Goal: Task Accomplishment & Management: Complete application form

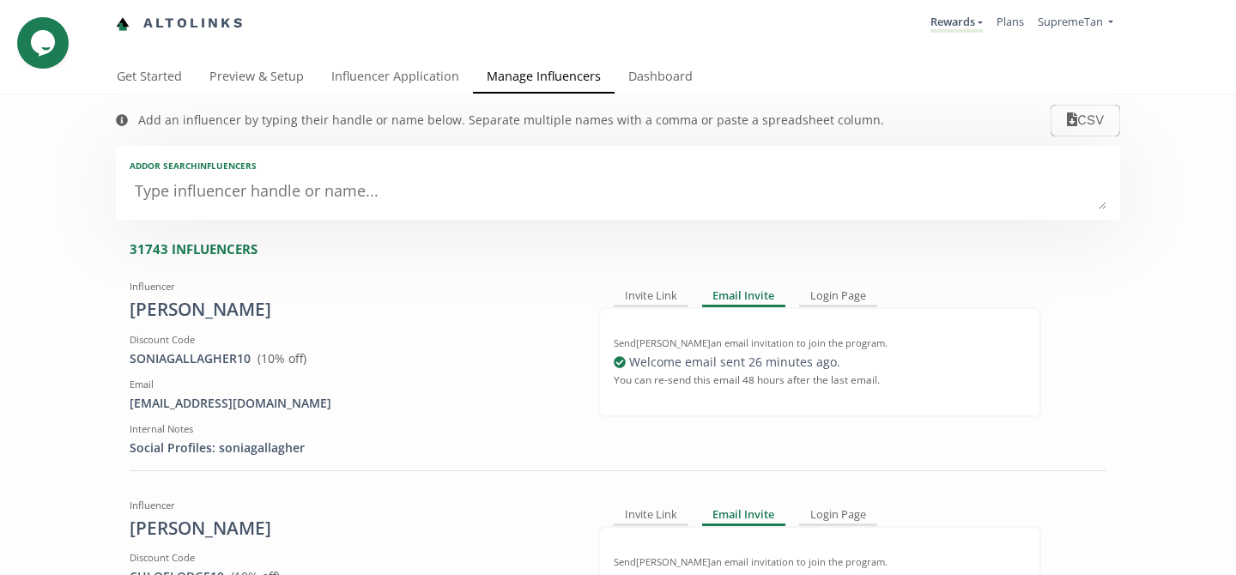
click at [209, 200] on textarea at bounding box center [618, 192] width 976 height 34
type textarea "cou"
type input "cou"
type input "COU"
type textarea "court"
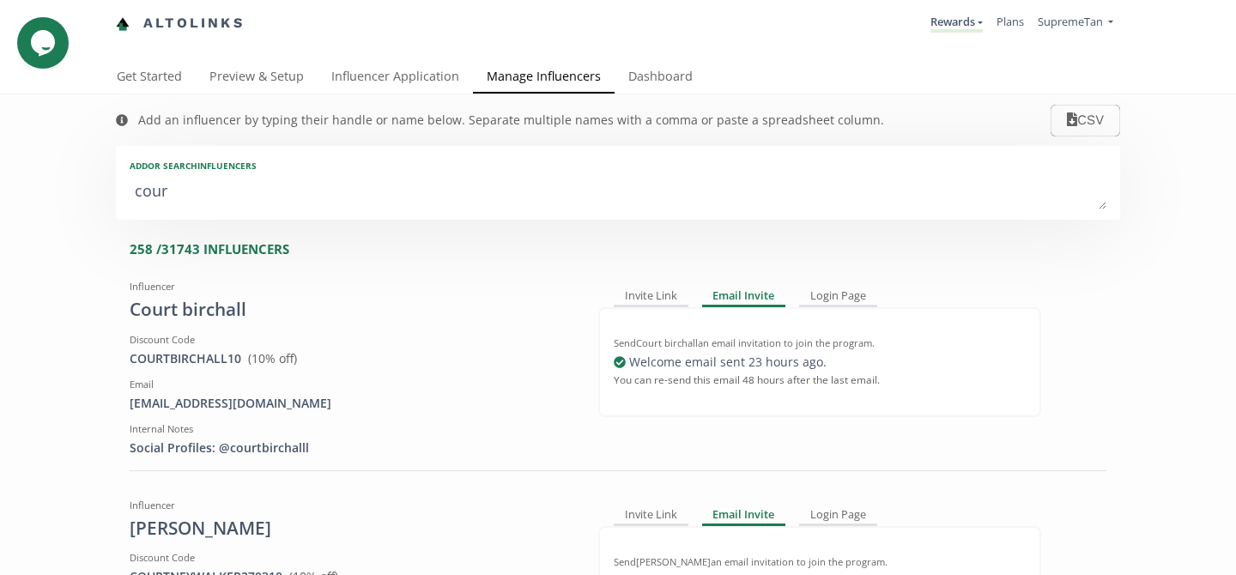
type input "court"
type input "COURT"
type textarea "courtn"
type input "courtn"
type input "COURTN"
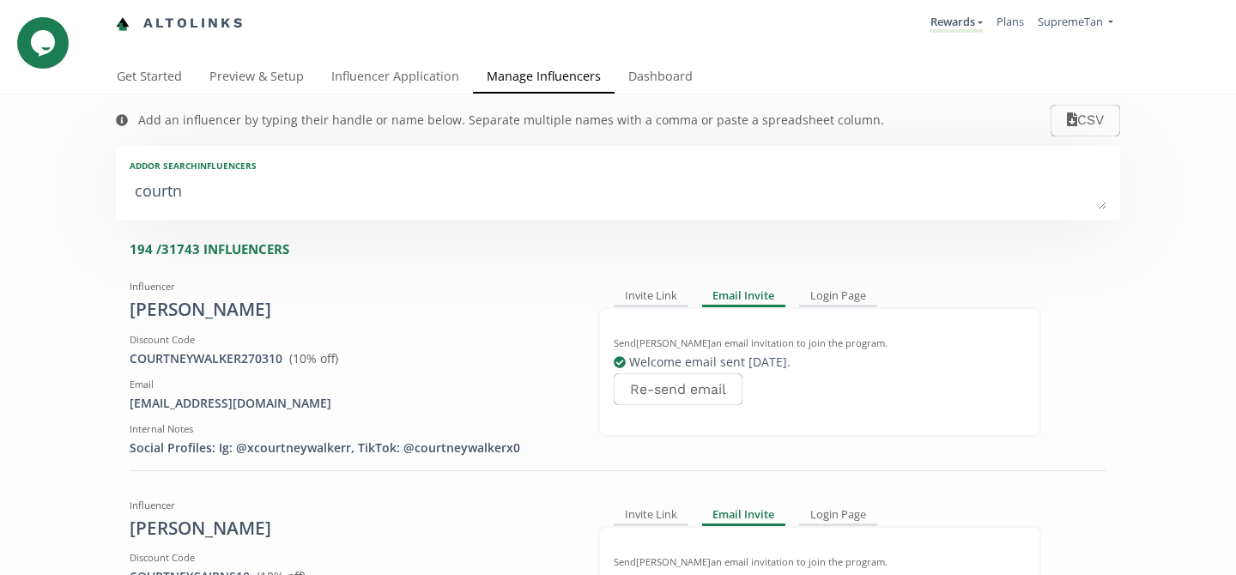
type textarea "courtne"
type input "courtne"
type input "COURTNE"
type textarea "courtney"
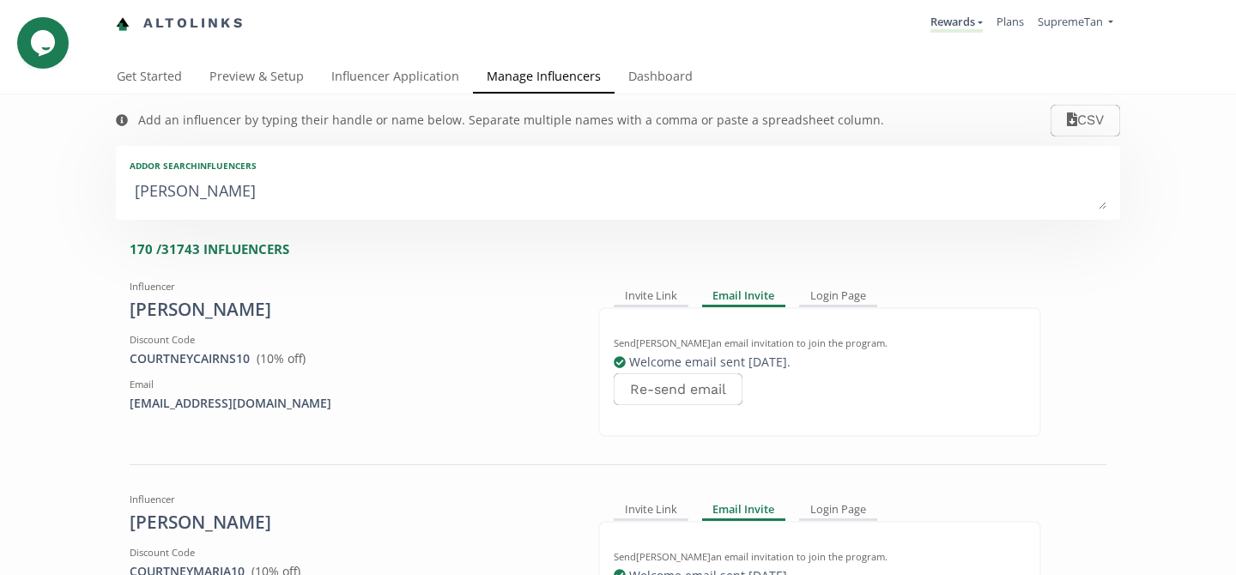
type input "courtney"
type input "COURTNEY"
type textarea "courtney s"
type input "courtney s"
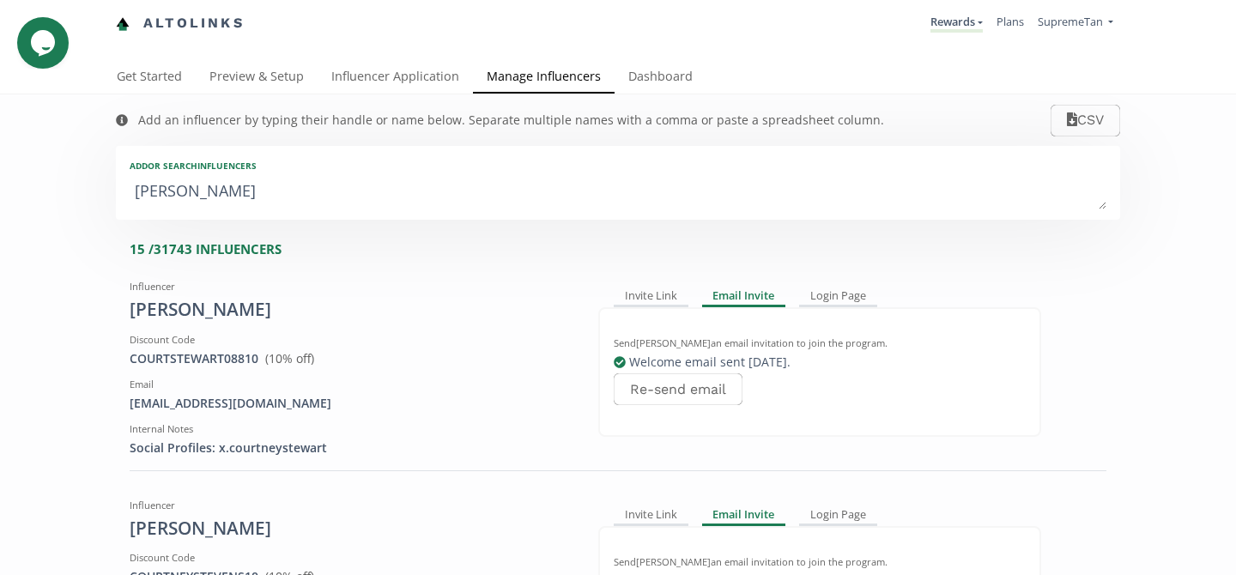
type textarea "courtney"
type input "courtney"
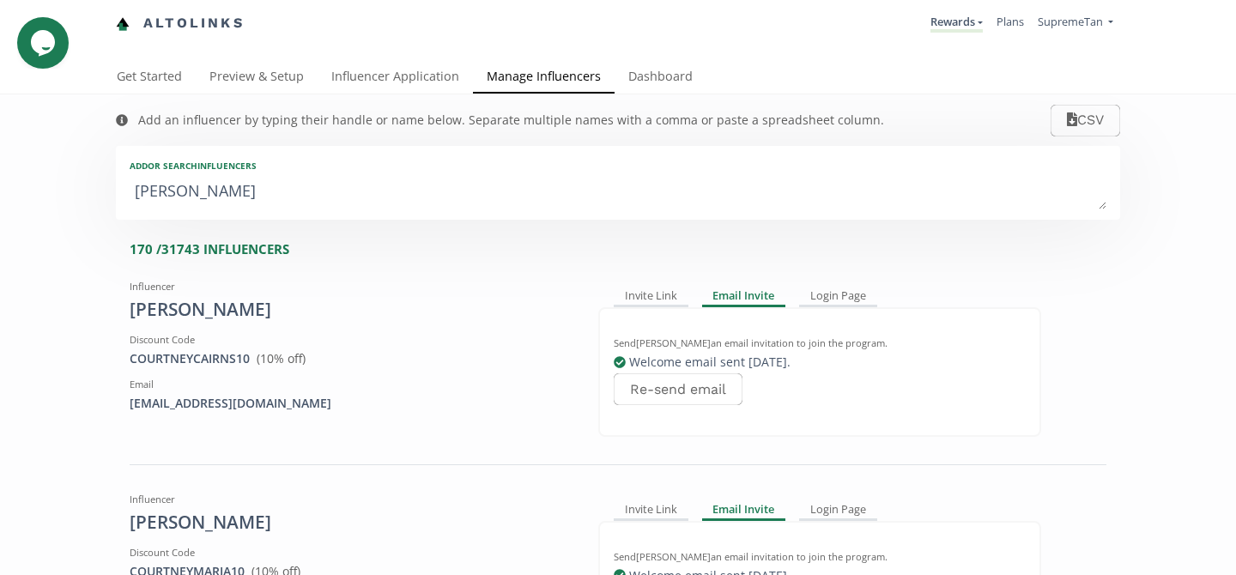
type textarea "courtney s"
type input "courtney s"
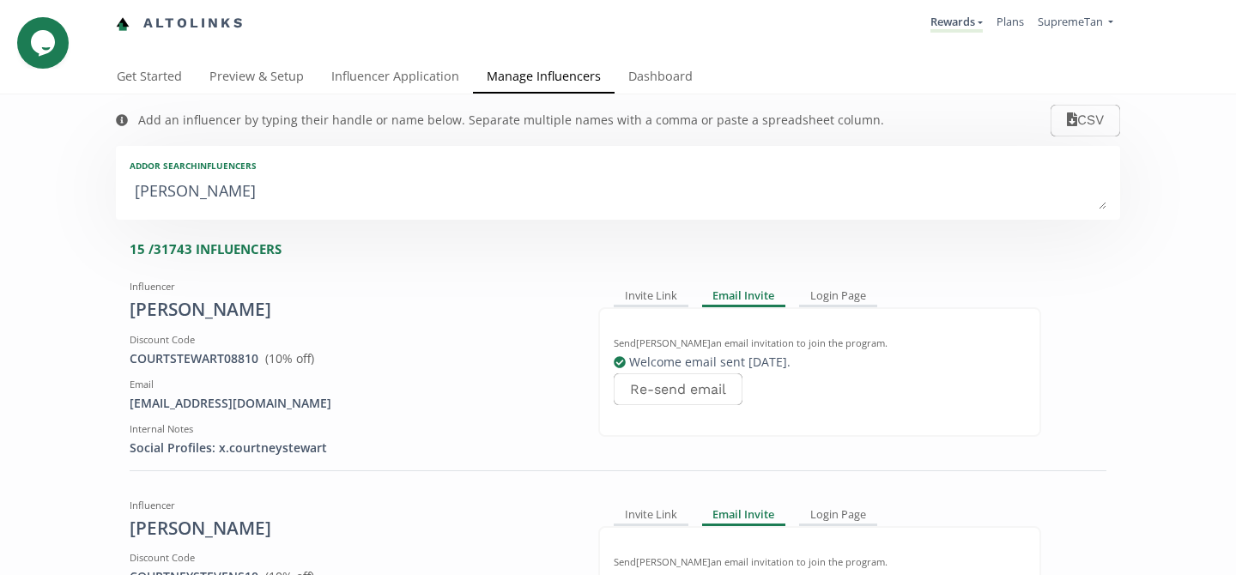
type textarea "courtney sh"
type input "courtney sh"
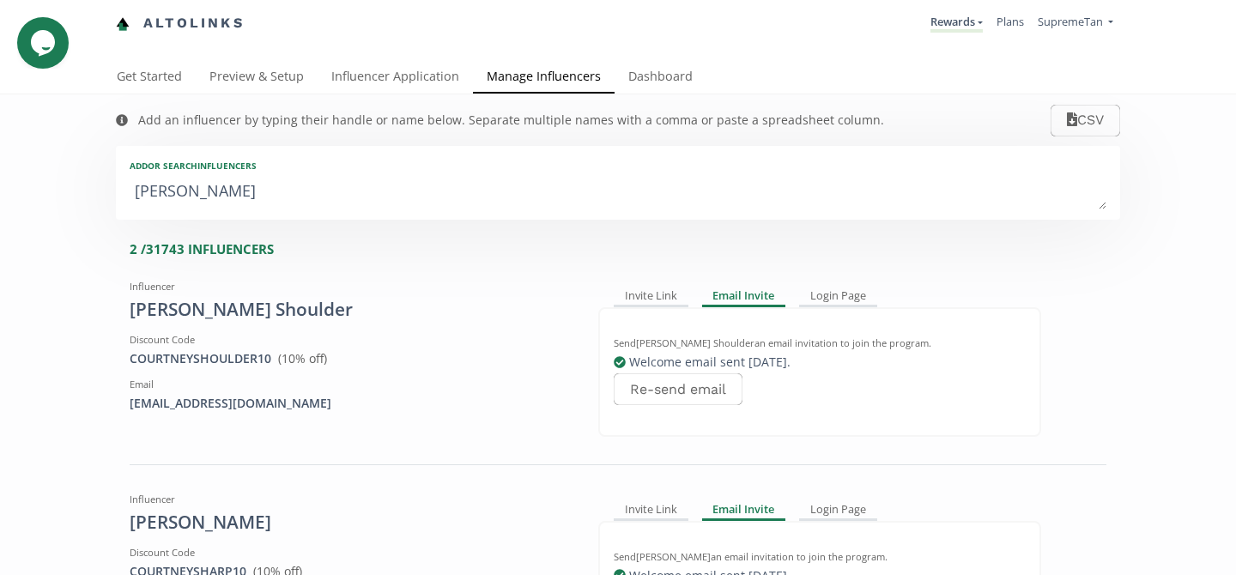
type textarea "courtney sha"
type input "courtney sha"
type textarea "courtney shaw"
type input "courtney shaw"
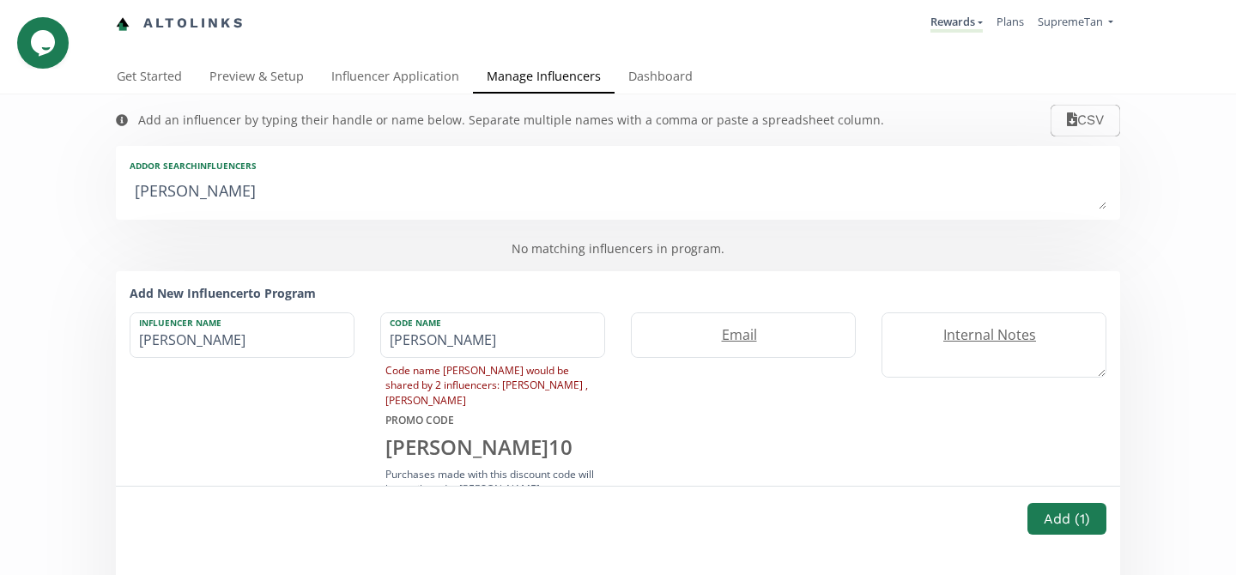
type textarea "courtney sha"
type input "courtney sha"
type textarea "courtney sh"
type input "courtney sh"
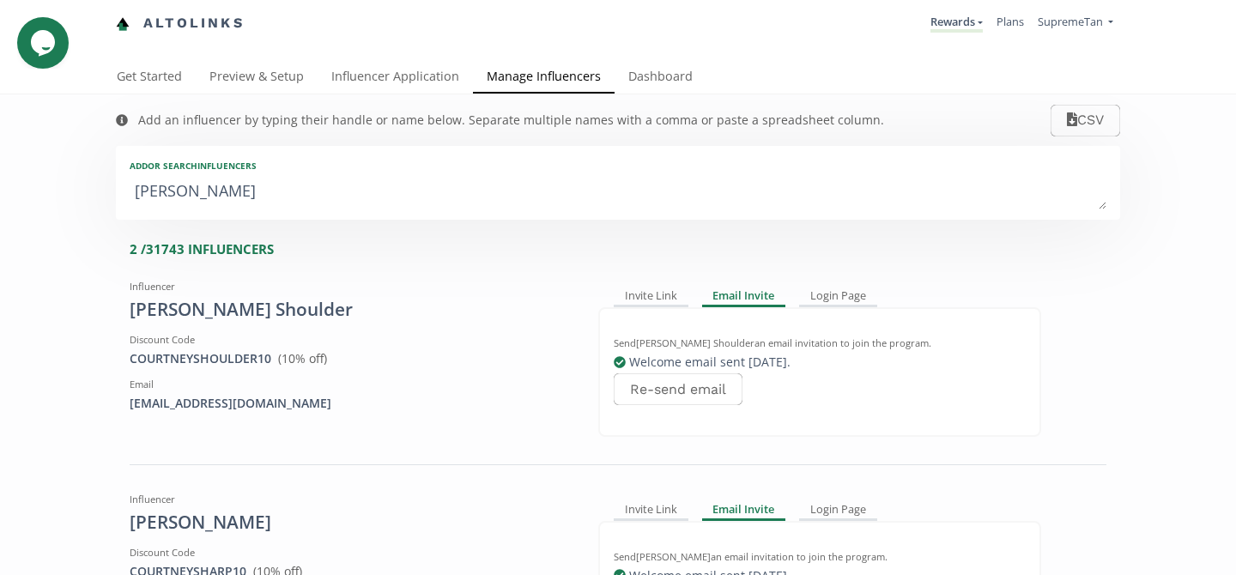
type textarea "courtney s"
type input "courtney s"
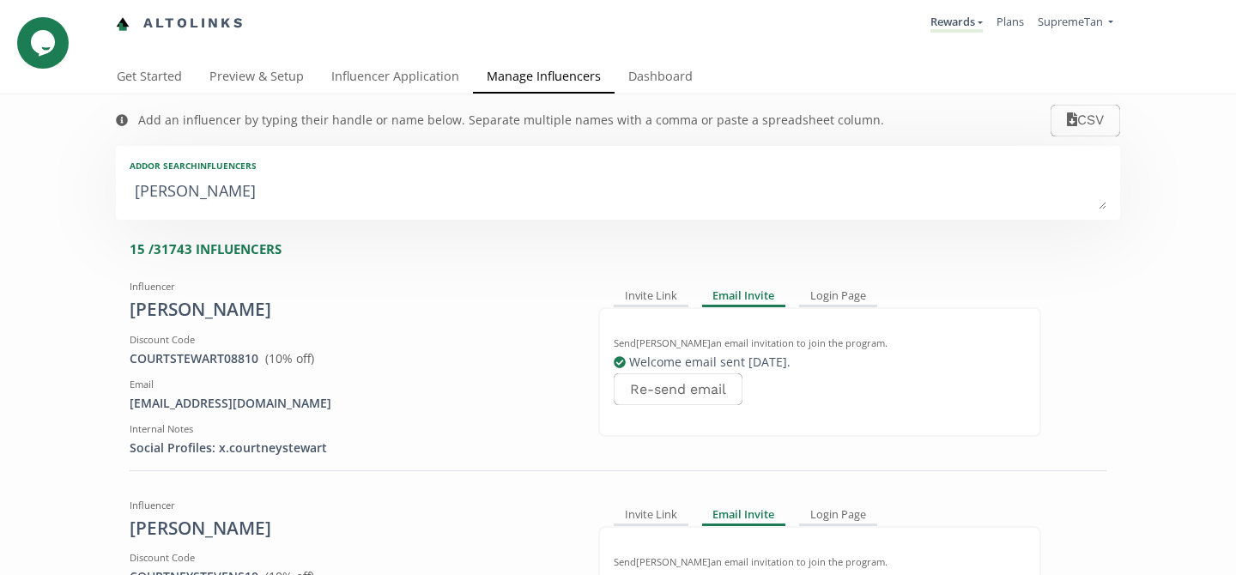
type textarea "courtney"
type input "courtney"
type textarea "courtney."
type input "courtney."
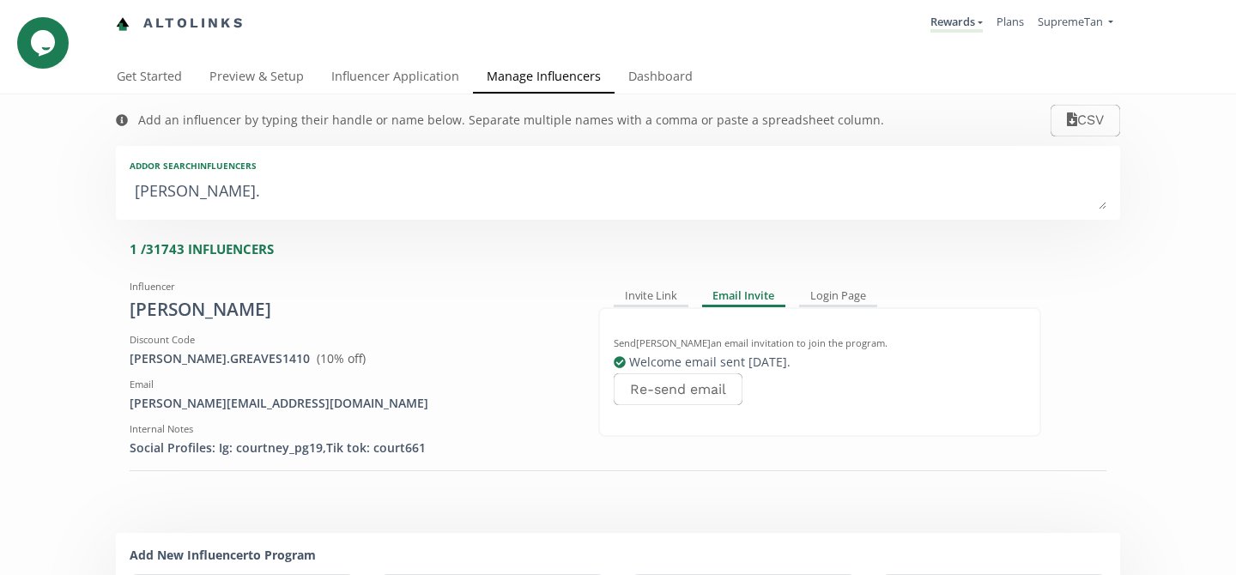
type textarea "courtney."
